Goal: Task Accomplishment & Management: Use online tool/utility

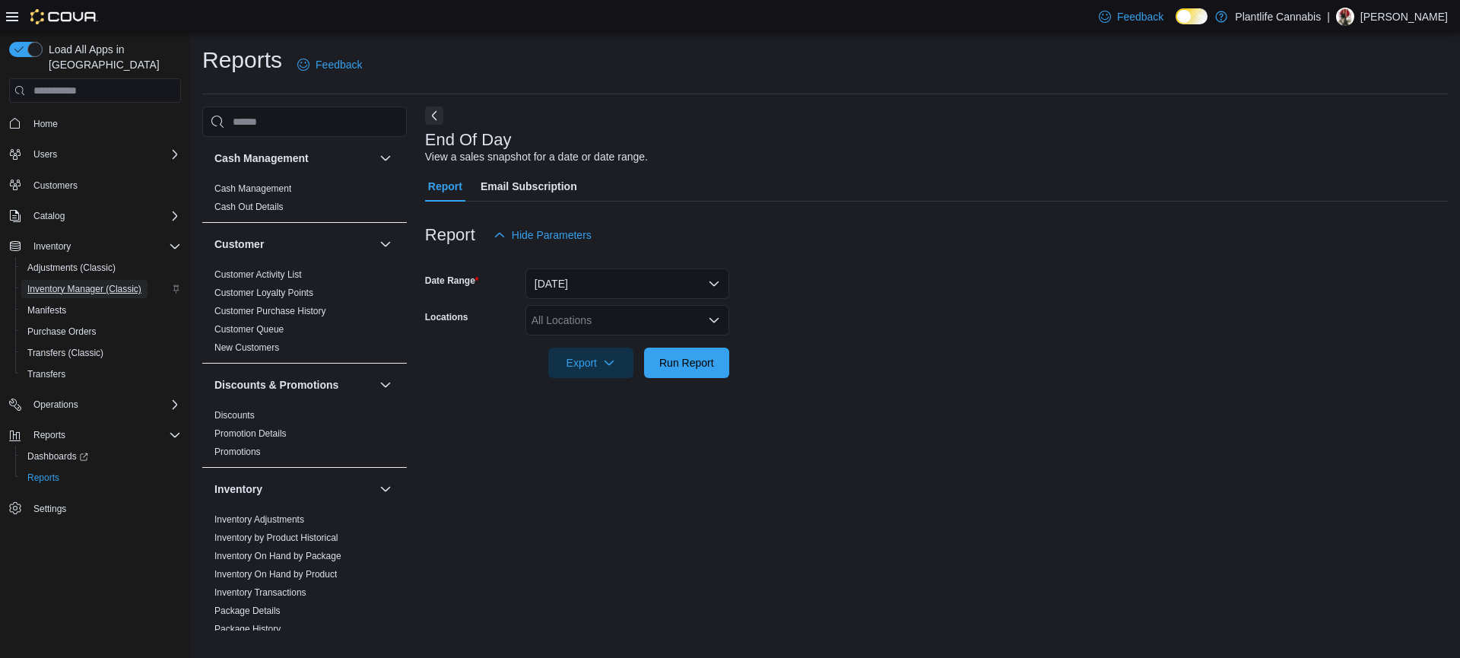
click at [100, 283] on span "Inventory Manager (Classic)" at bounding box center [84, 289] width 114 height 12
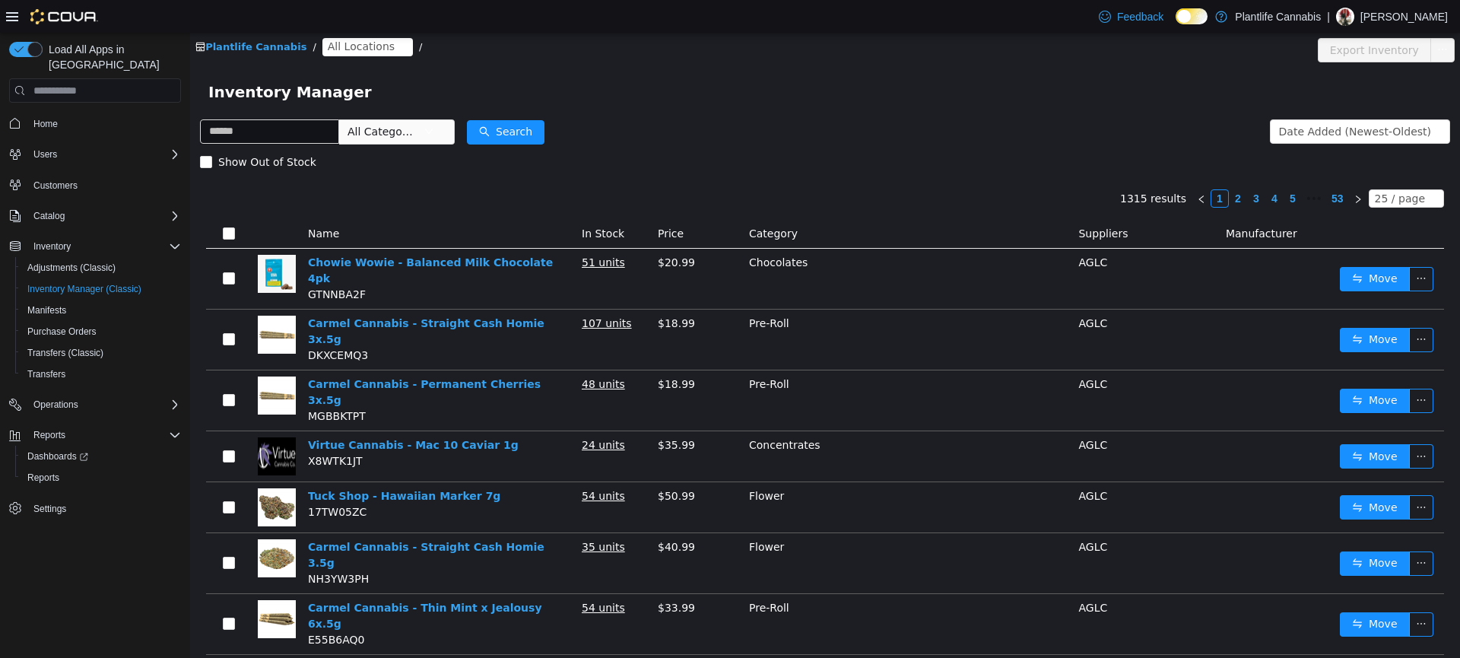
click at [378, 43] on span "All Locations" at bounding box center [361, 46] width 67 height 17
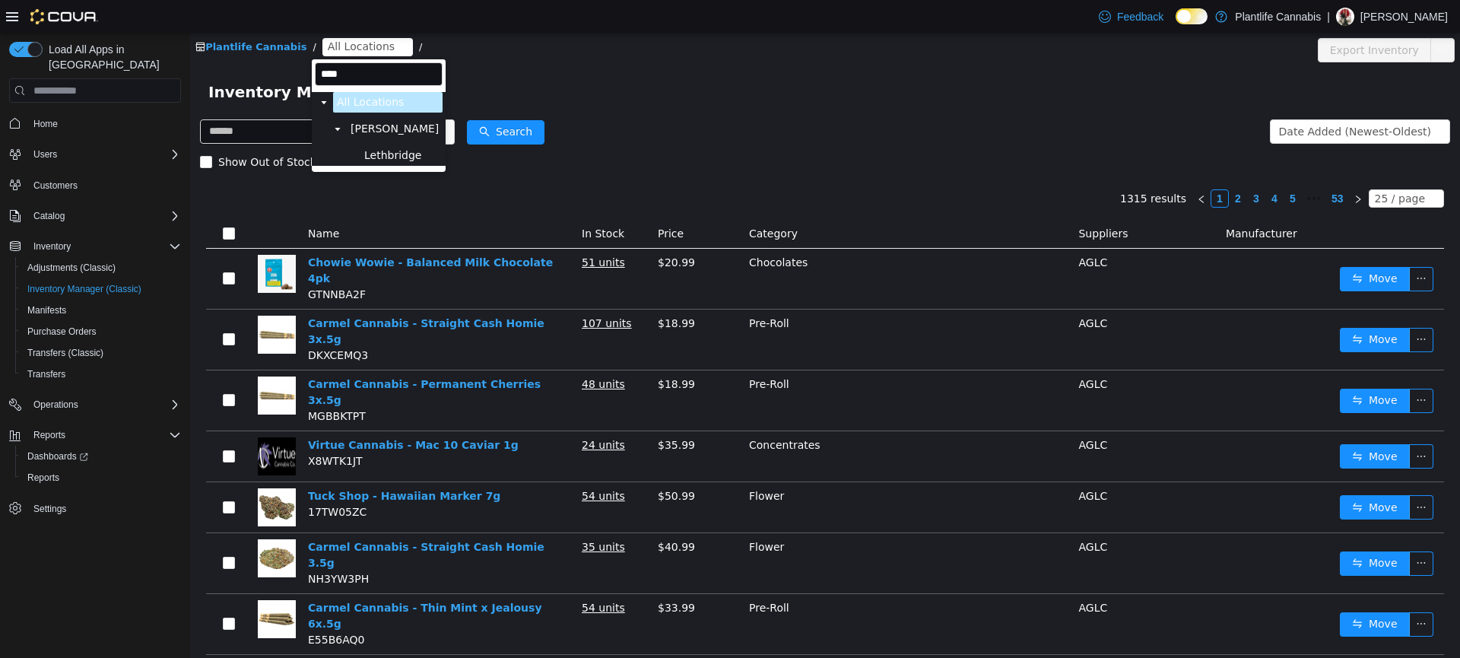
type input "****"
click at [396, 149] on span "Lethbridge" at bounding box center [392, 155] width 57 height 12
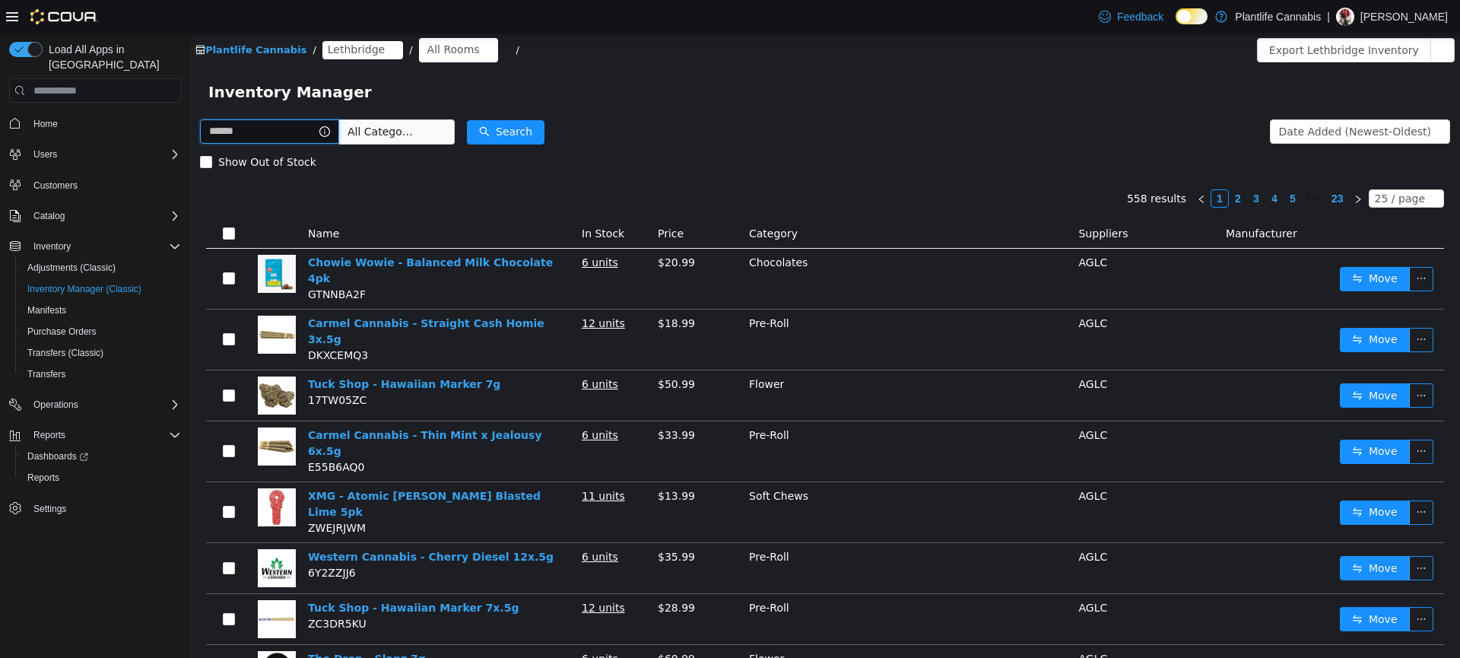
click at [258, 129] on input "text" at bounding box center [269, 131] width 139 height 24
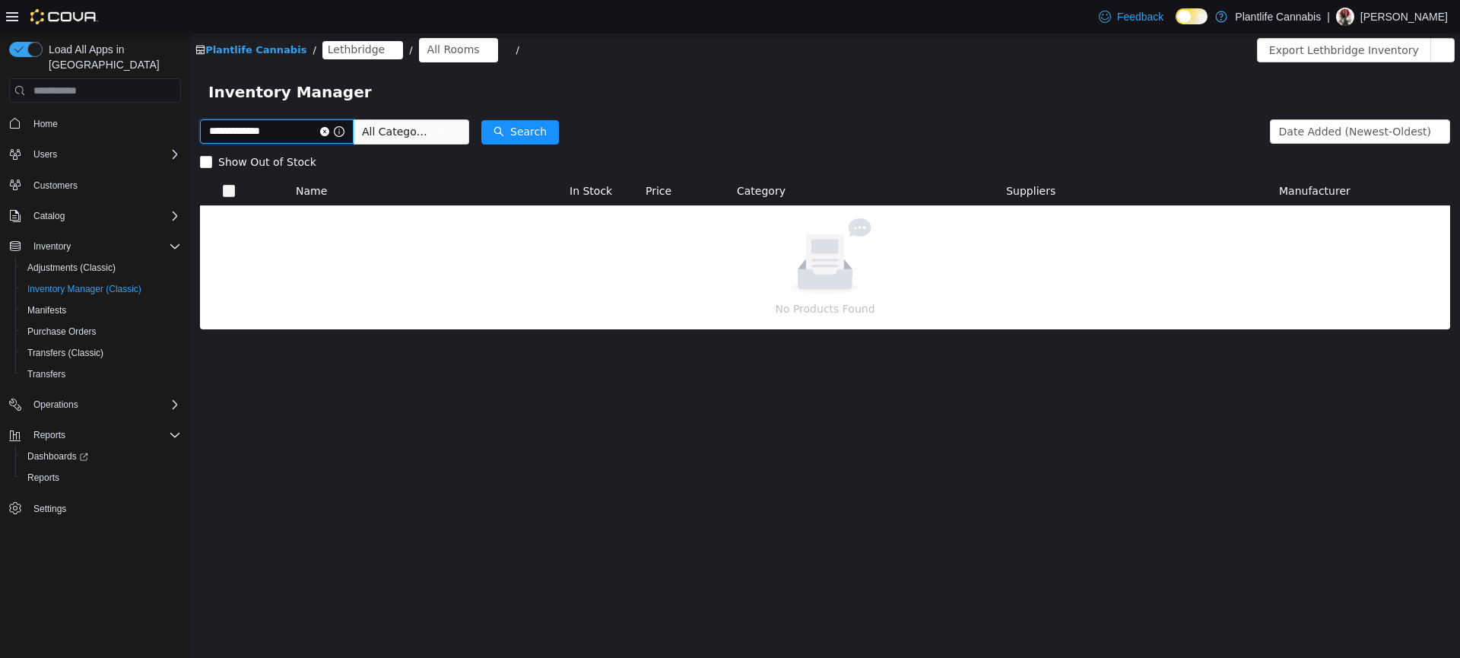
click at [232, 134] on input "**********" at bounding box center [277, 131] width 154 height 24
type input "**********"
click at [543, 135] on button "Search" at bounding box center [520, 132] width 78 height 24
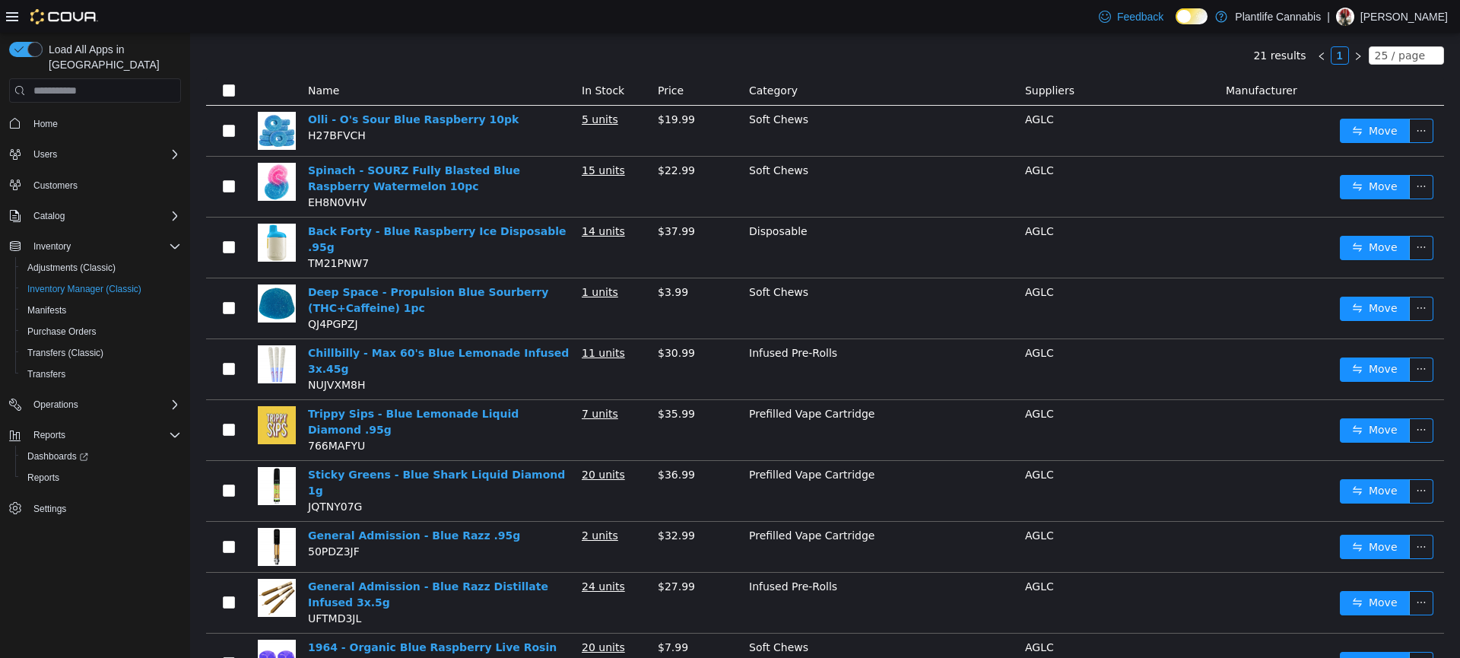
scroll to position [152, 0]
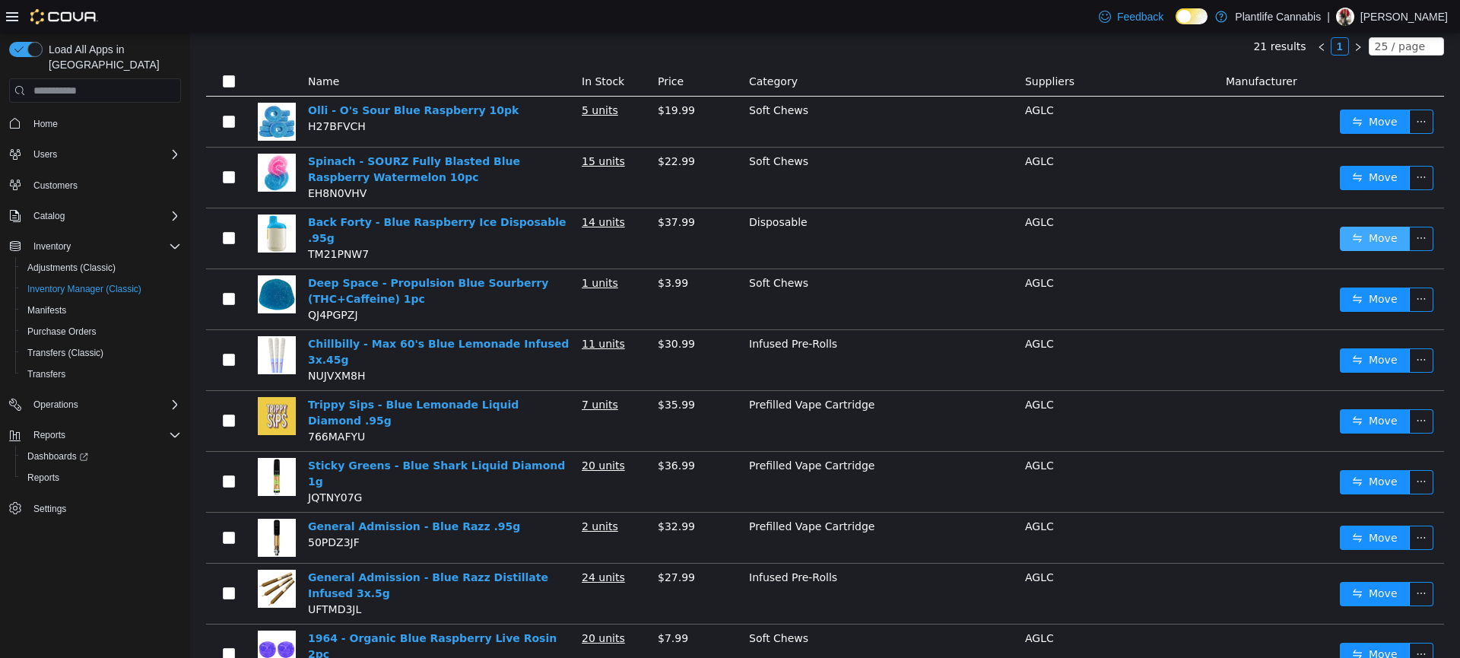
click at [1372, 234] on button "Move" at bounding box center [1375, 239] width 70 height 24
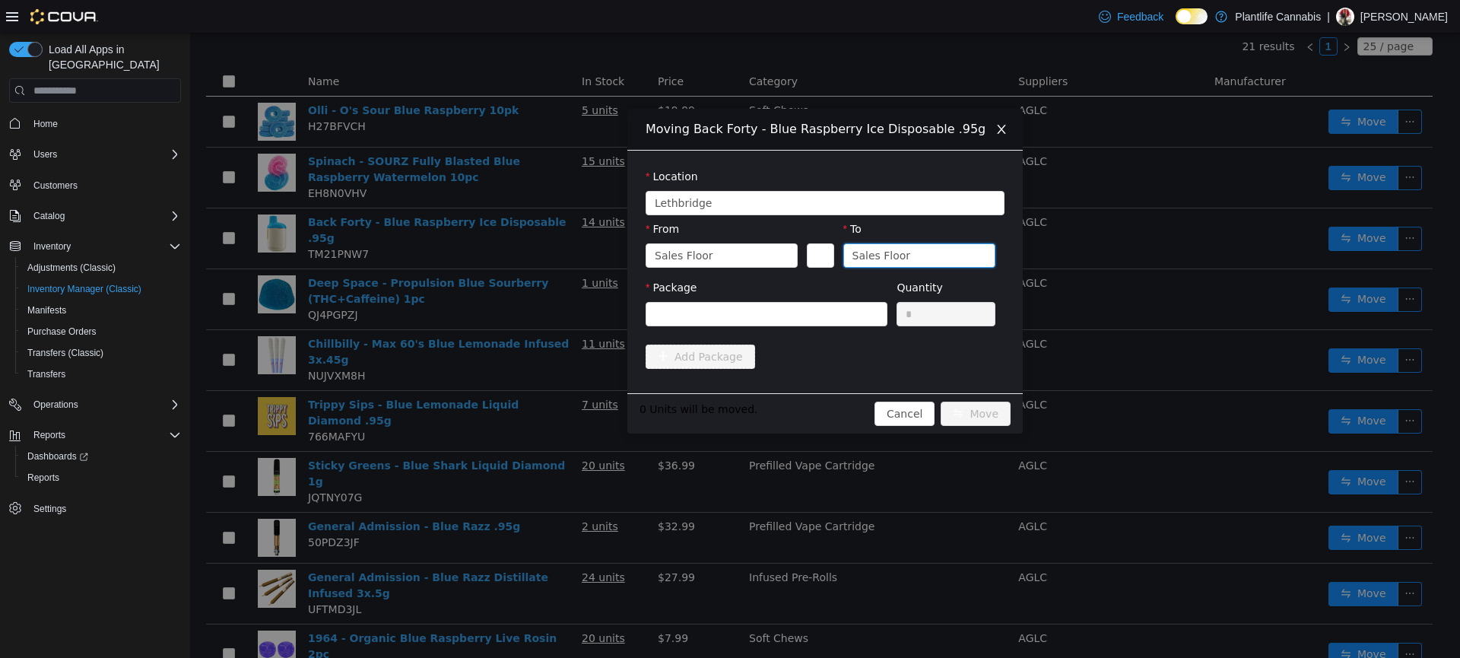
click at [917, 256] on div "Sales Floor" at bounding box center [915, 255] width 124 height 23
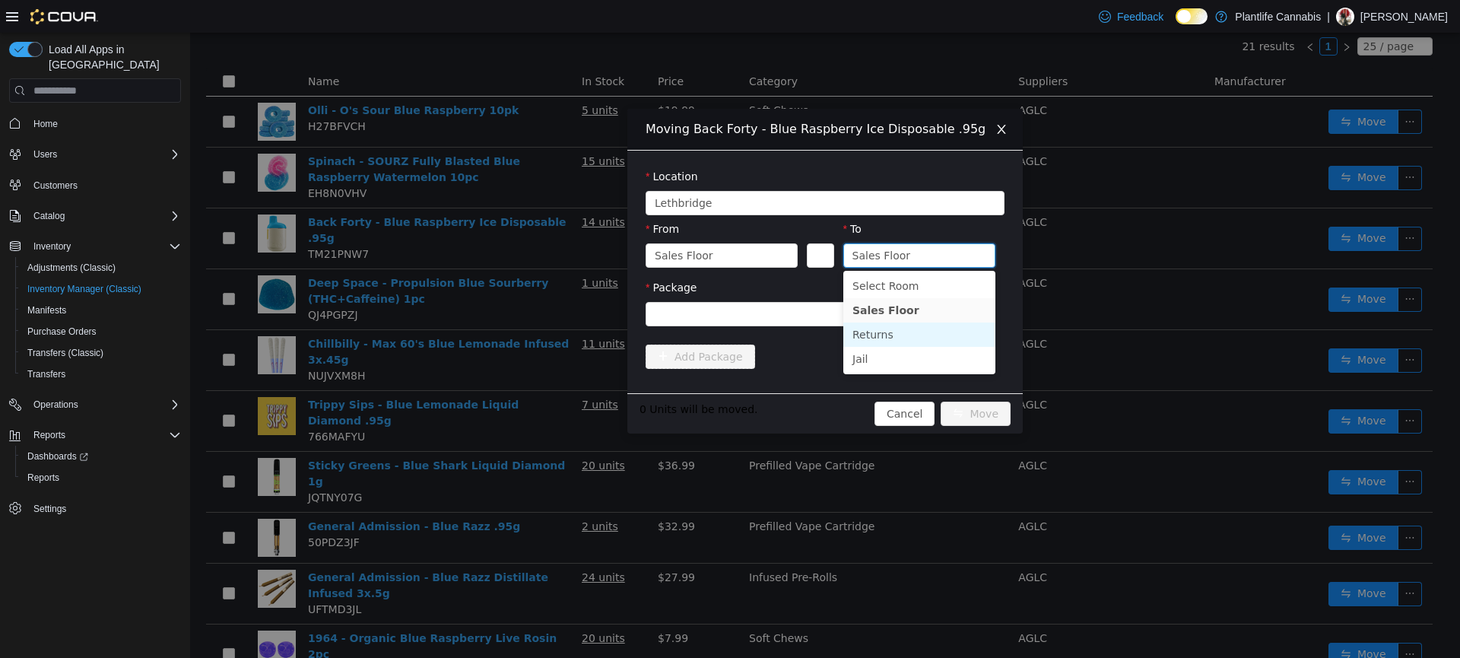
click at [890, 338] on li "Returns" at bounding box center [920, 335] width 152 height 24
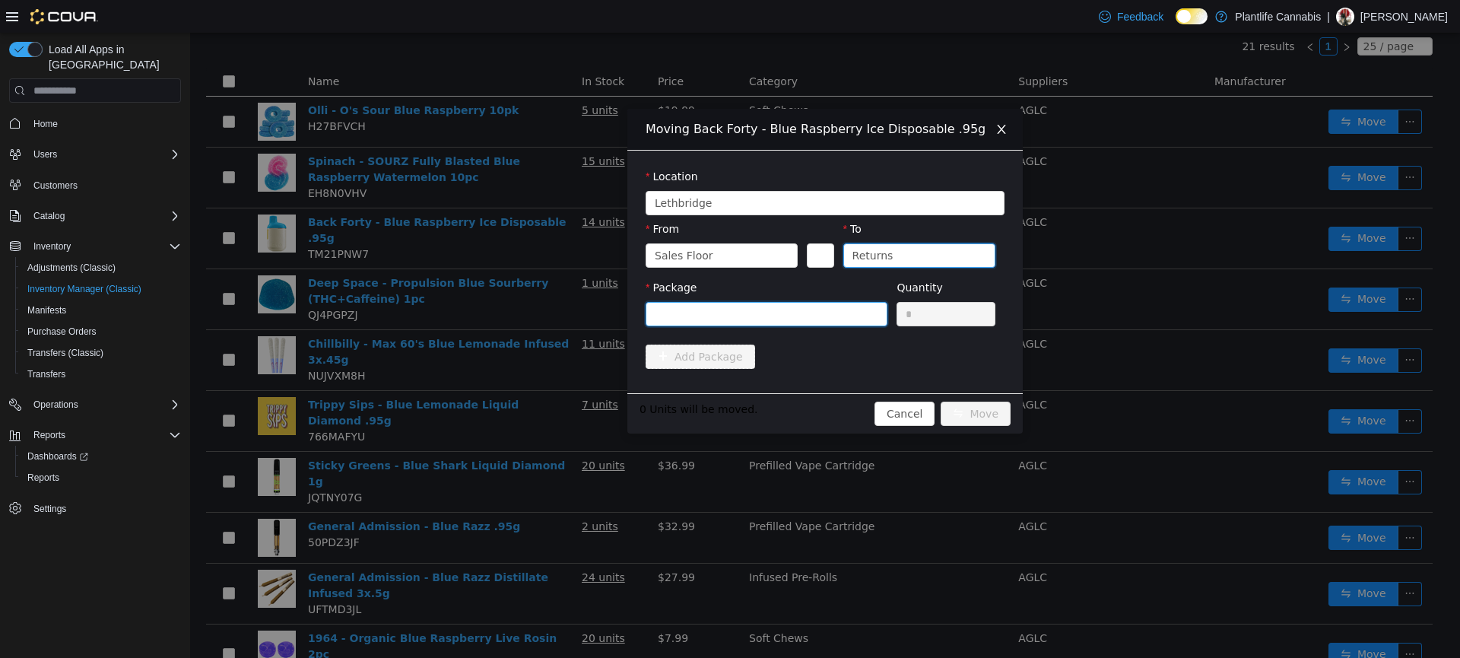
click at [823, 316] on div at bounding box center [762, 314] width 214 height 23
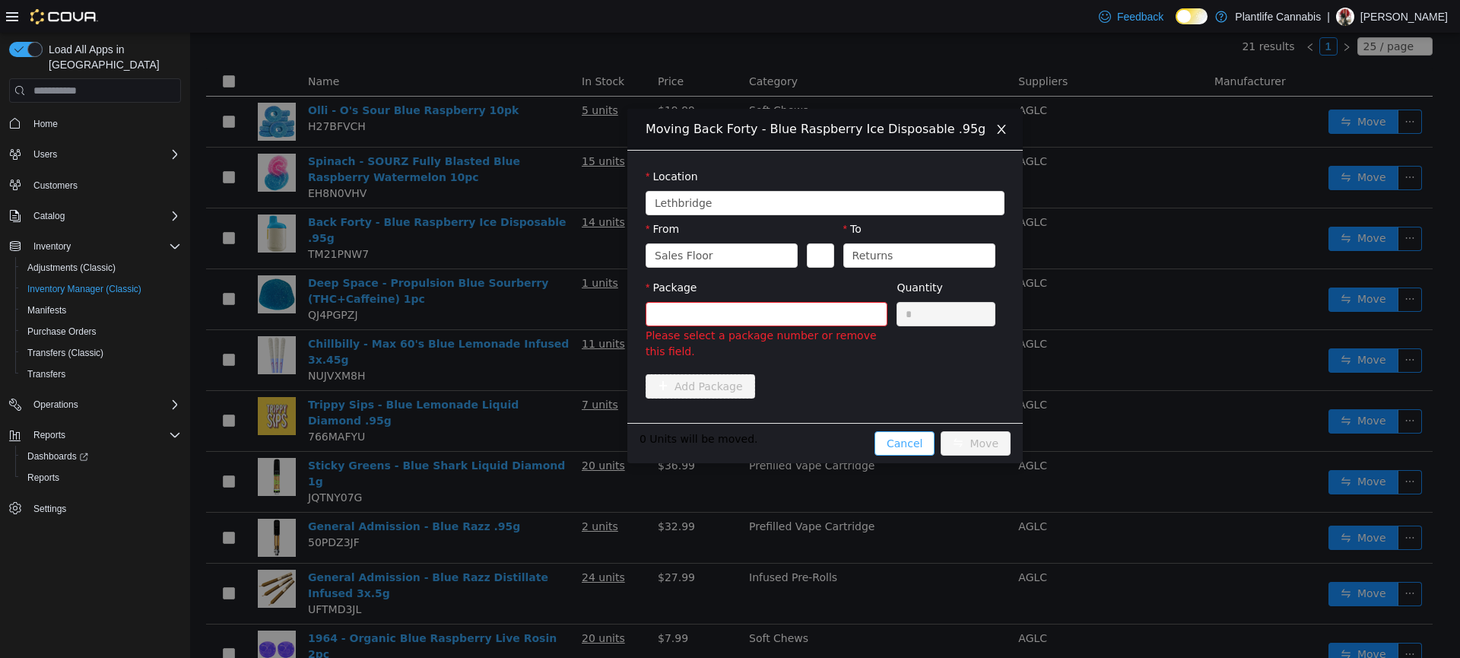
click at [913, 418] on div "Moving Back Forty - Blue Raspberry Ice Disposable .95g Location [GEOGRAPHIC_DAT…" at bounding box center [826, 286] width 396 height 354
click at [910, 443] on button "Cancel" at bounding box center [905, 443] width 60 height 24
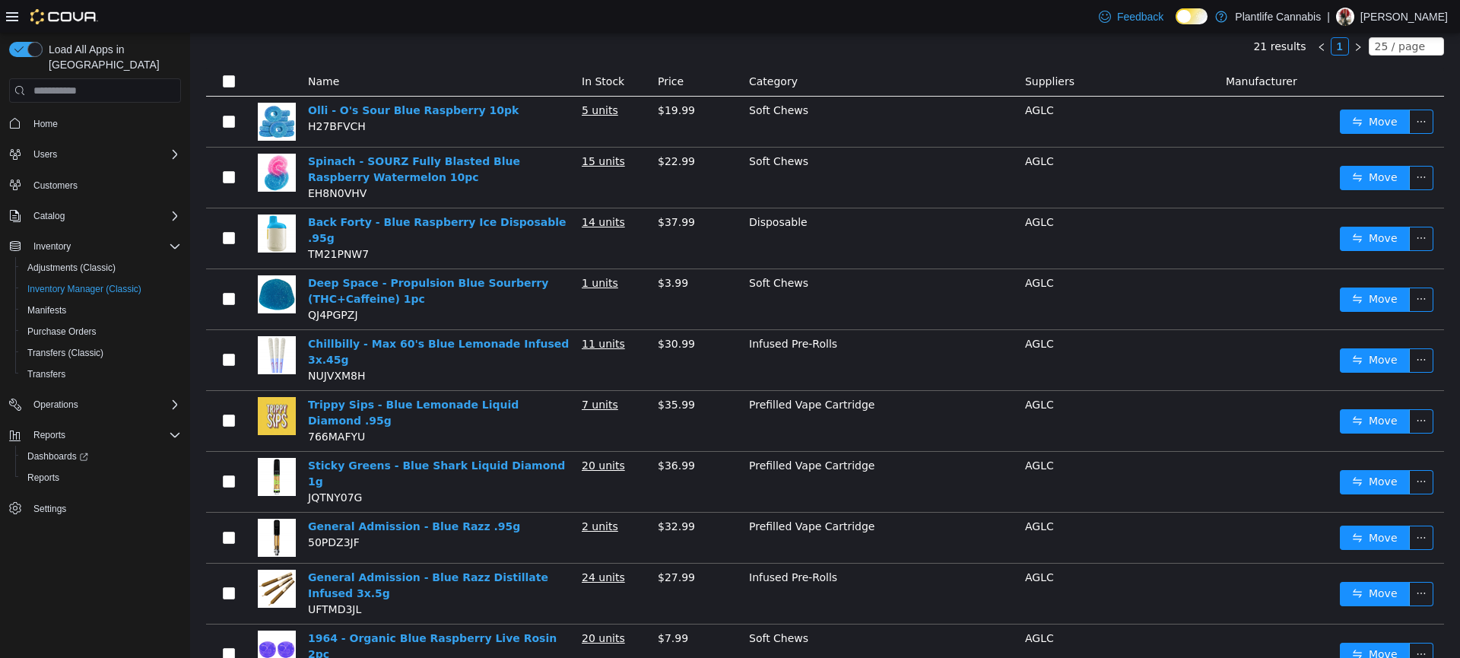
scroll to position [0, 0]
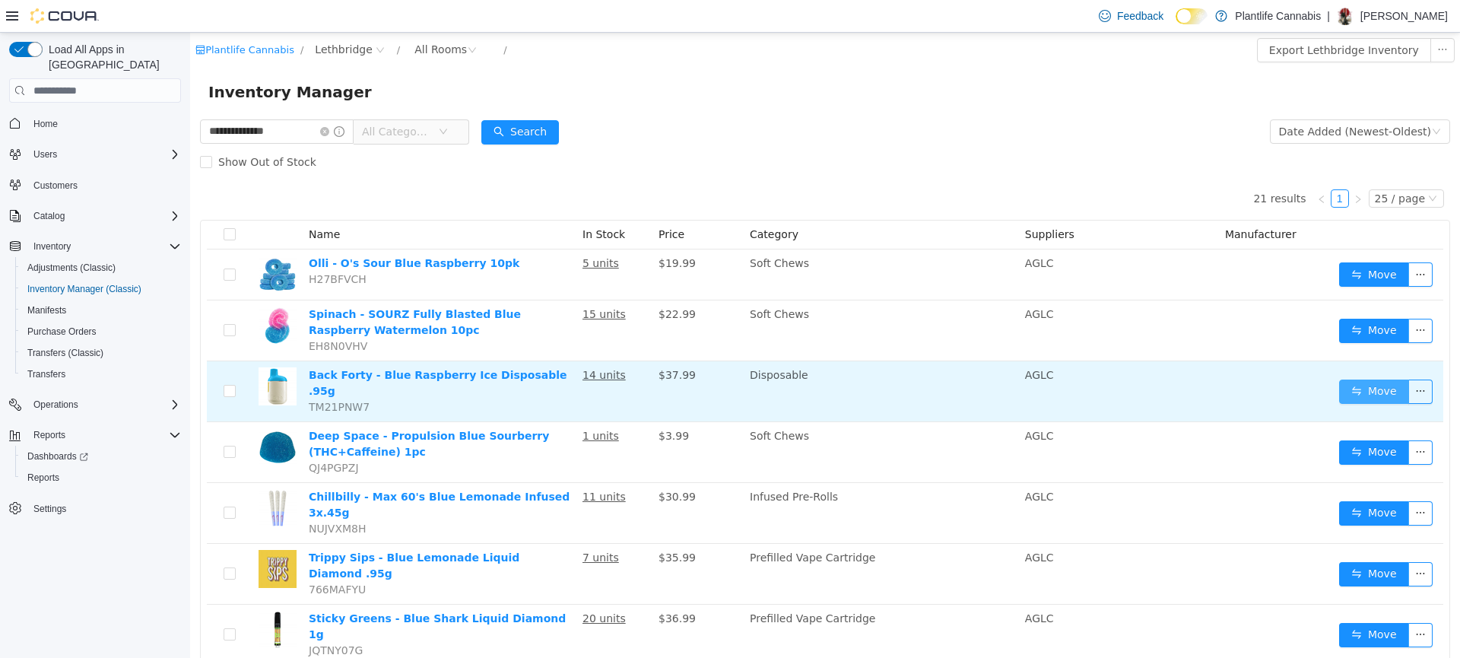
click at [1343, 383] on button "Move" at bounding box center [1374, 392] width 70 height 24
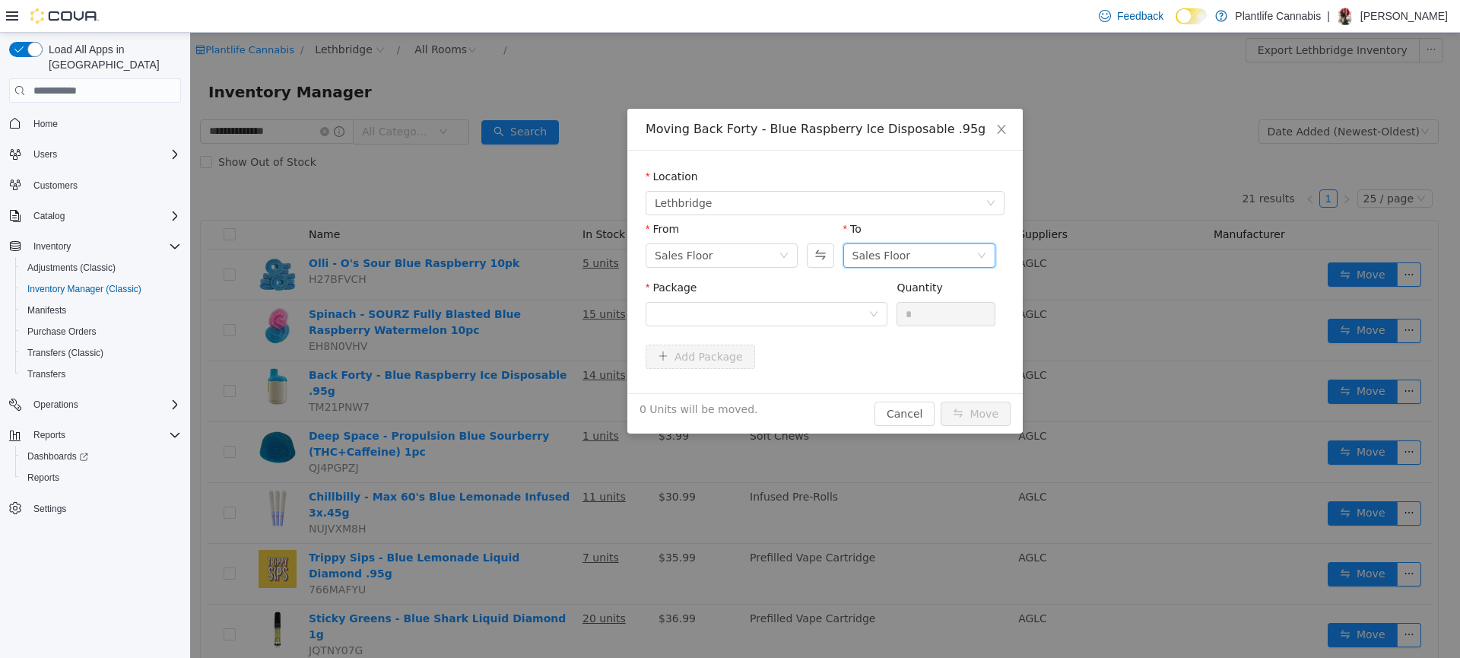
click at [892, 259] on div "Sales Floor" at bounding box center [882, 255] width 59 height 23
click at [888, 329] on li "Returns" at bounding box center [920, 335] width 152 height 24
click at [817, 315] on div at bounding box center [762, 314] width 214 height 23
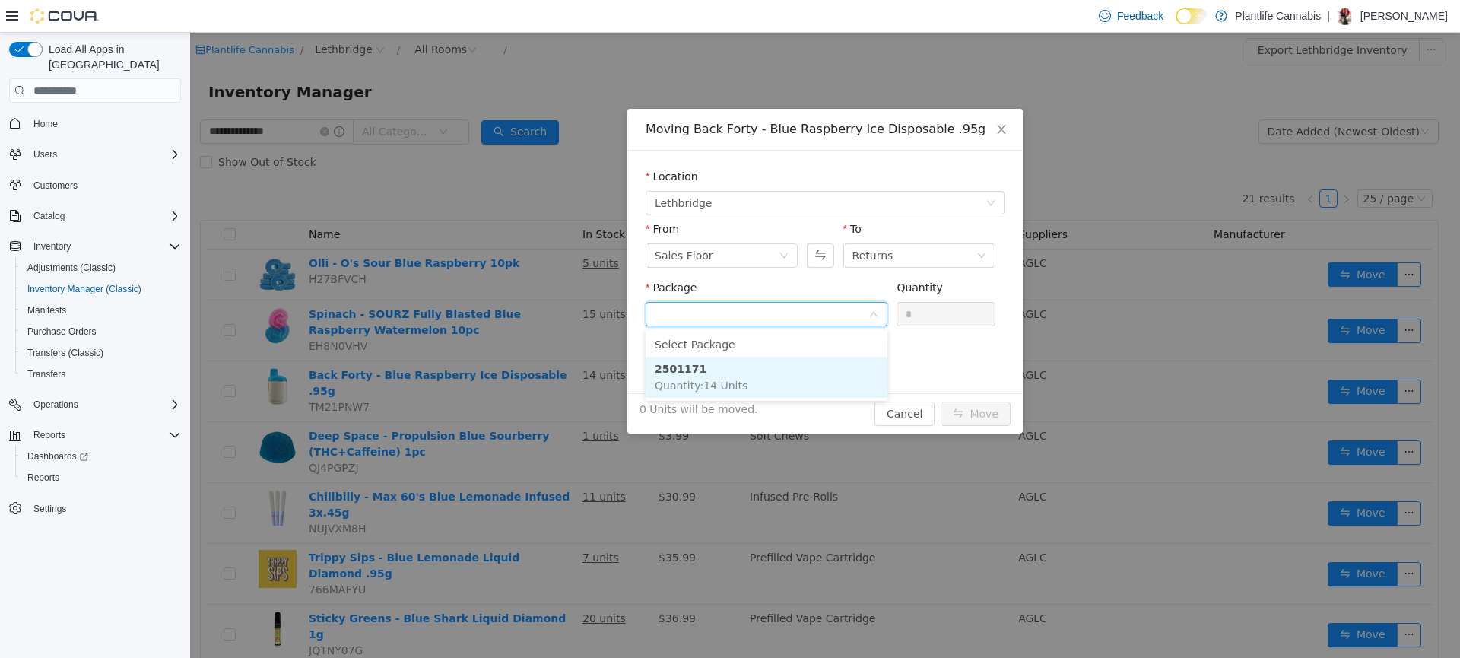
click at [761, 375] on li "2501171 Quantity : 14 Units" at bounding box center [767, 377] width 242 height 41
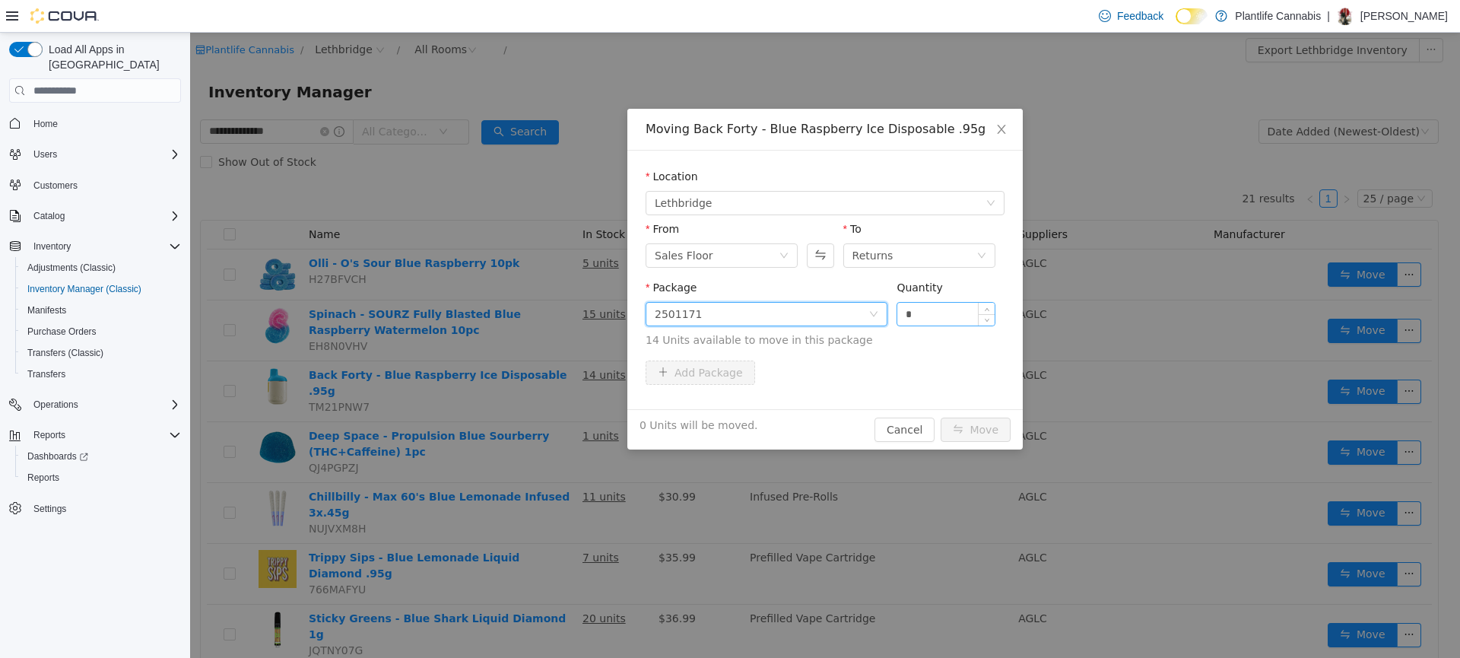
click at [936, 313] on input "*" at bounding box center [946, 314] width 97 height 23
type input "*"
click at [938, 348] on span "14 Units available to move in this package" at bounding box center [825, 340] width 359 height 16
click at [968, 425] on button "Move" at bounding box center [976, 430] width 70 height 24
